Goal: Information Seeking & Learning: Learn about a topic

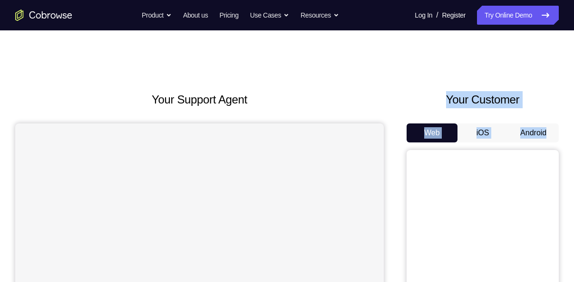
drag, startPoint x: 0, startPoint y: 0, endPoint x: 560, endPoint y: 139, distance: 576.7
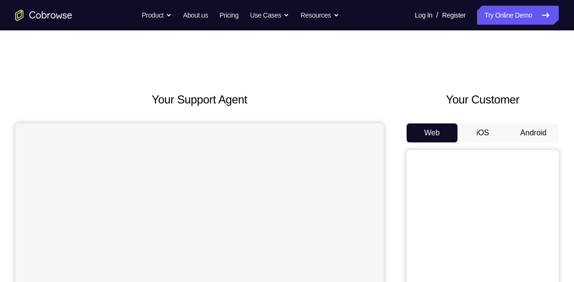
drag, startPoint x: 560, startPoint y: 139, endPoint x: 567, endPoint y: 167, distance: 29.4
click at [540, 132] on button "Android" at bounding box center [533, 133] width 51 height 19
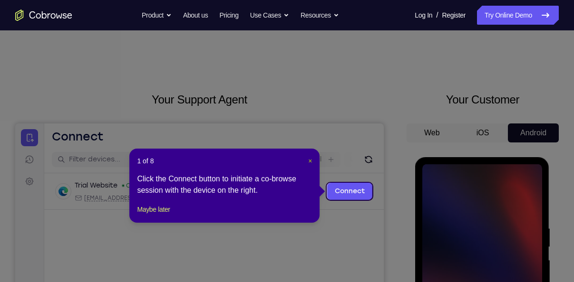
click at [310, 165] on span "×" at bounding box center [310, 161] width 4 height 8
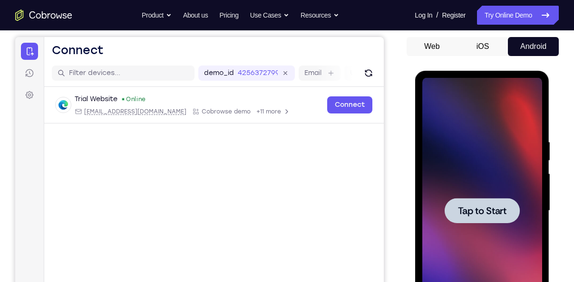
scroll to position [103, 0]
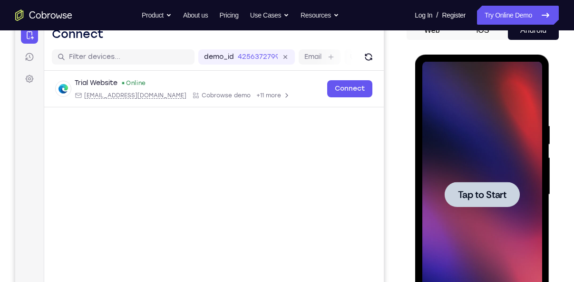
click at [486, 206] on div at bounding box center [481, 194] width 75 height 25
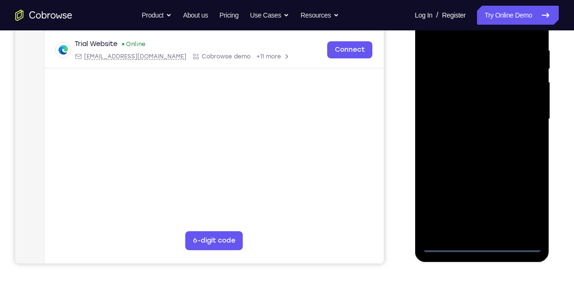
scroll to position [180, 0]
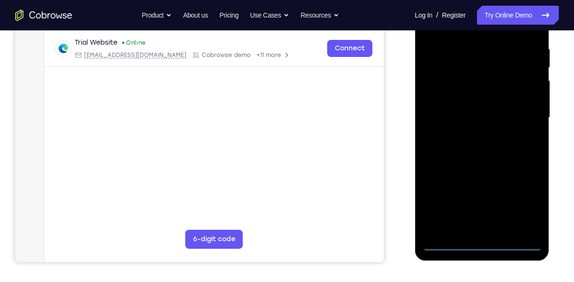
click at [482, 243] on div at bounding box center [482, 118] width 120 height 266
click at [522, 198] on div at bounding box center [482, 118] width 120 height 266
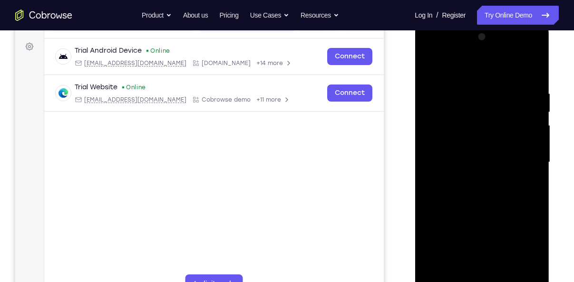
scroll to position [134, 0]
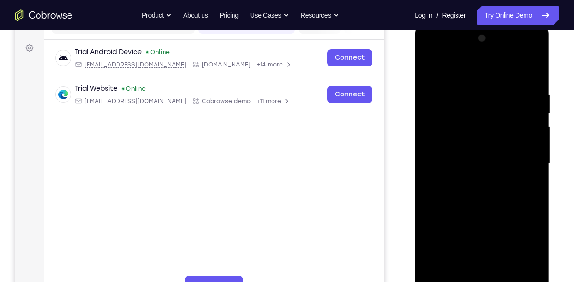
click at [461, 78] on div at bounding box center [482, 164] width 120 height 266
click at [521, 162] on div at bounding box center [482, 164] width 120 height 266
click at [468, 186] on div at bounding box center [482, 164] width 120 height 266
click at [450, 149] on div at bounding box center [482, 164] width 120 height 266
click at [456, 141] on div at bounding box center [482, 164] width 120 height 266
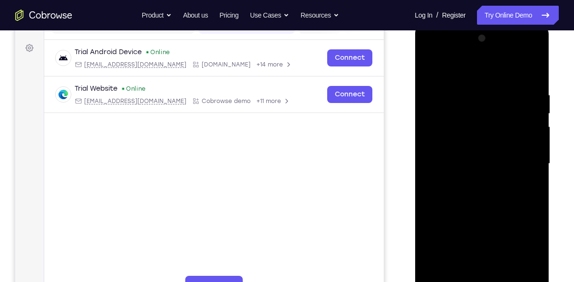
click at [463, 164] on div at bounding box center [482, 164] width 120 height 266
click at [458, 197] on div at bounding box center [482, 164] width 120 height 266
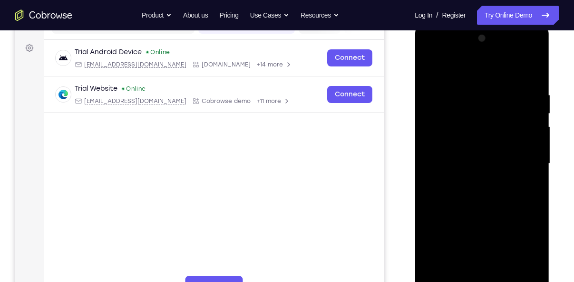
click at [490, 196] on div at bounding box center [482, 164] width 120 height 266
click at [482, 200] on div at bounding box center [482, 164] width 120 height 266
click at [496, 194] on div at bounding box center [482, 164] width 120 height 266
click at [526, 174] on div at bounding box center [482, 164] width 120 height 266
click at [482, 164] on div at bounding box center [482, 164] width 120 height 266
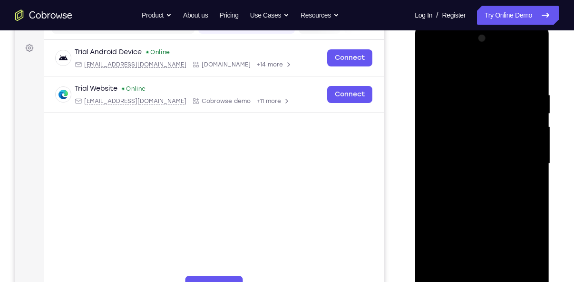
click at [487, 200] on div at bounding box center [482, 164] width 120 height 266
click at [485, 195] on div at bounding box center [482, 164] width 120 height 266
click at [475, 195] on div at bounding box center [482, 164] width 120 height 266
click at [468, 192] on div at bounding box center [482, 164] width 120 height 266
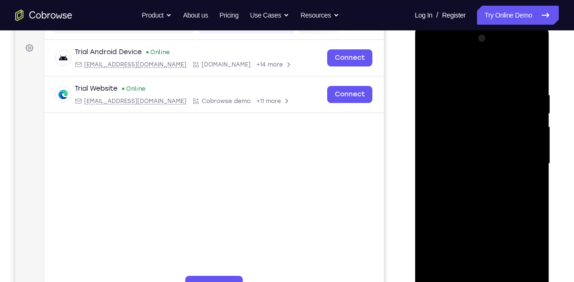
drag, startPoint x: 470, startPoint y: 116, endPoint x: 474, endPoint y: 244, distance: 128.0
click at [474, 244] on div at bounding box center [482, 164] width 120 height 266
